Goal: Register for event/course

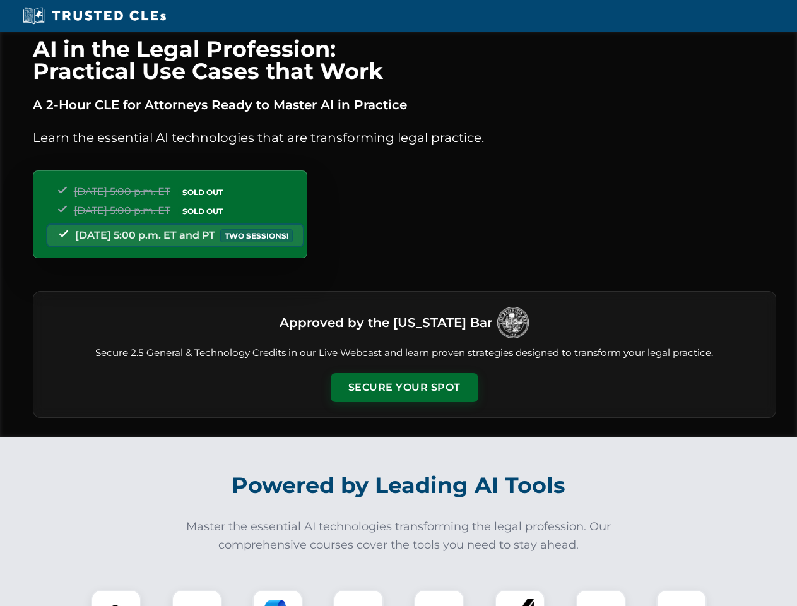
click at [404, 387] on button "Secure Your Spot" at bounding box center [405, 387] width 148 height 29
click at [116, 597] on img at bounding box center [116, 614] width 37 height 37
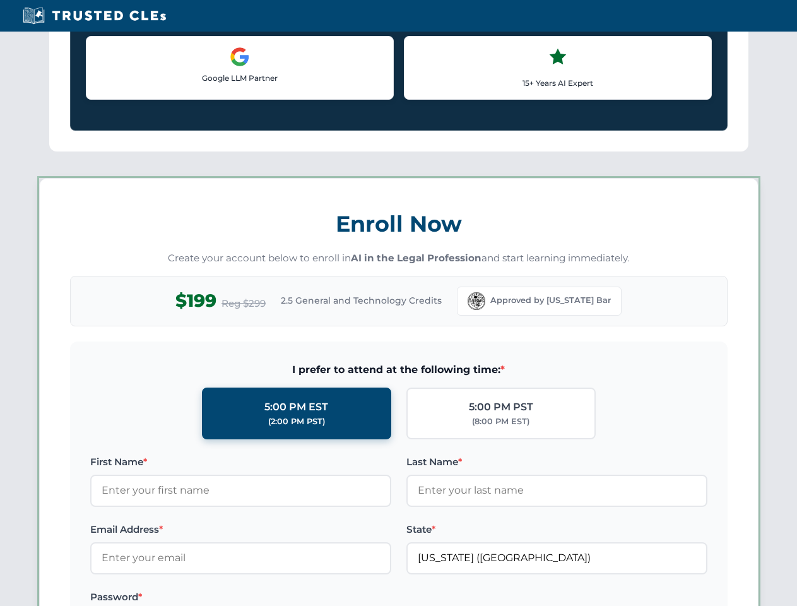
click at [278, 597] on label "Password *" at bounding box center [240, 596] width 301 height 15
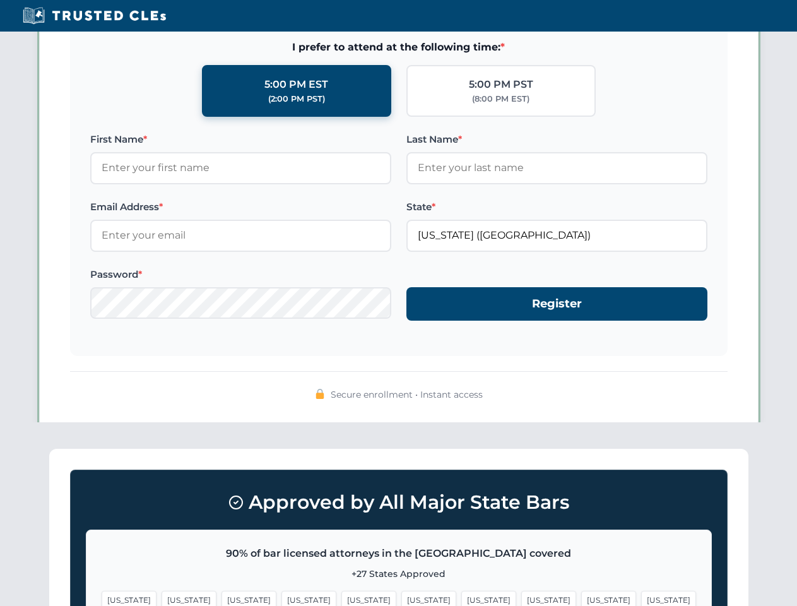
click at [581, 597] on span "[US_STATE]" at bounding box center [608, 599] width 55 height 18
